Goal: Check status: Check status

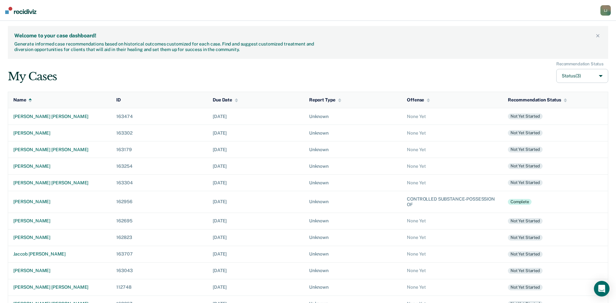
click at [372, 72] on div "My Cases Recommendation Status Status (3)" at bounding box center [308, 72] width 601 height 22
click at [32, 200] on div "[PERSON_NAME]" at bounding box center [59, 202] width 93 height 6
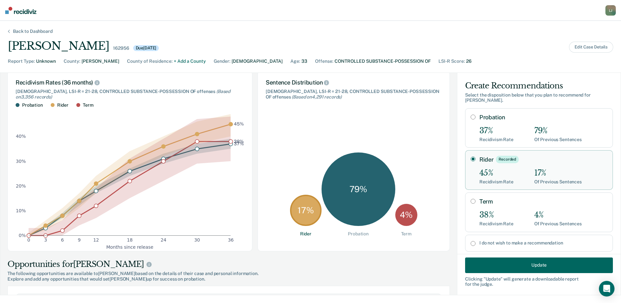
scroll to position [130, 0]
